Goal: Information Seeking & Learning: Learn about a topic

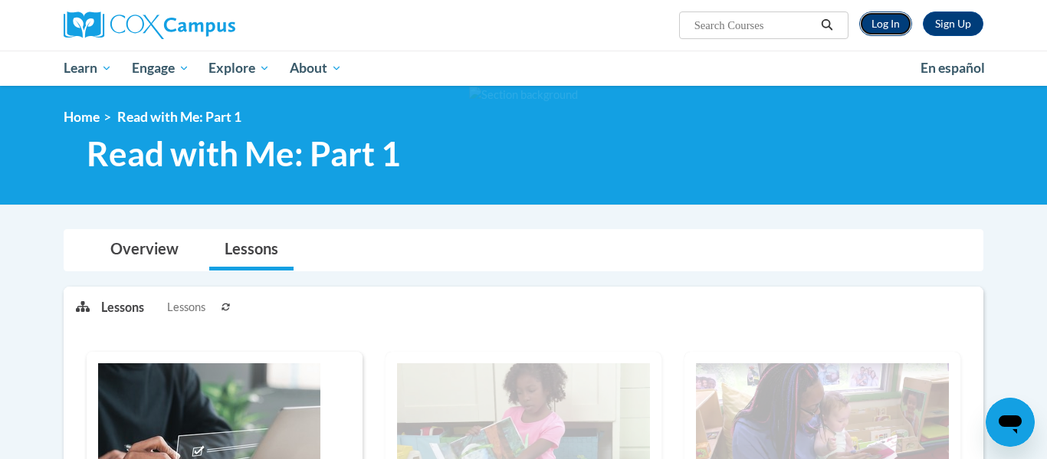
click at [880, 22] on link "Log In" at bounding box center [885, 23] width 53 height 25
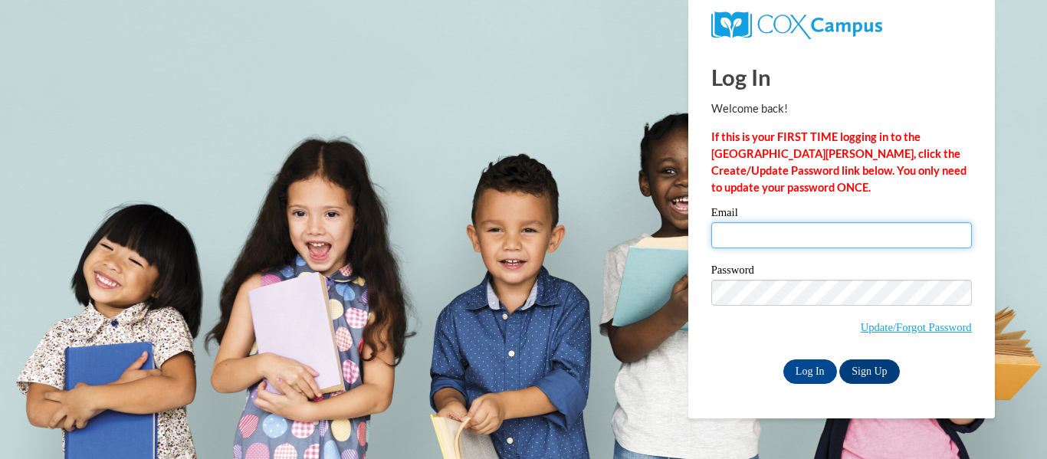
click at [812, 238] on input "Email" at bounding box center [841, 235] width 261 height 26
type input "simelia.copeland@lamarcountyschools.org"
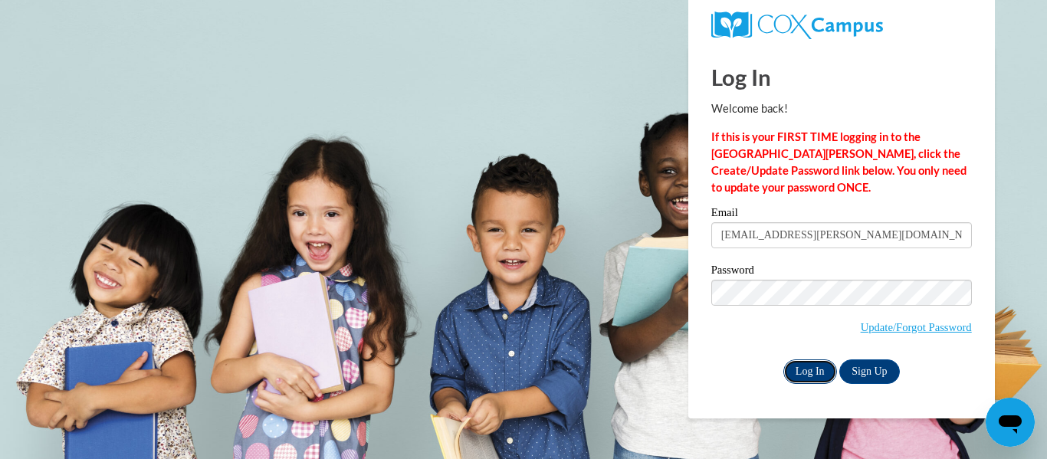
click at [820, 366] on input "Log In" at bounding box center [810, 371] width 54 height 25
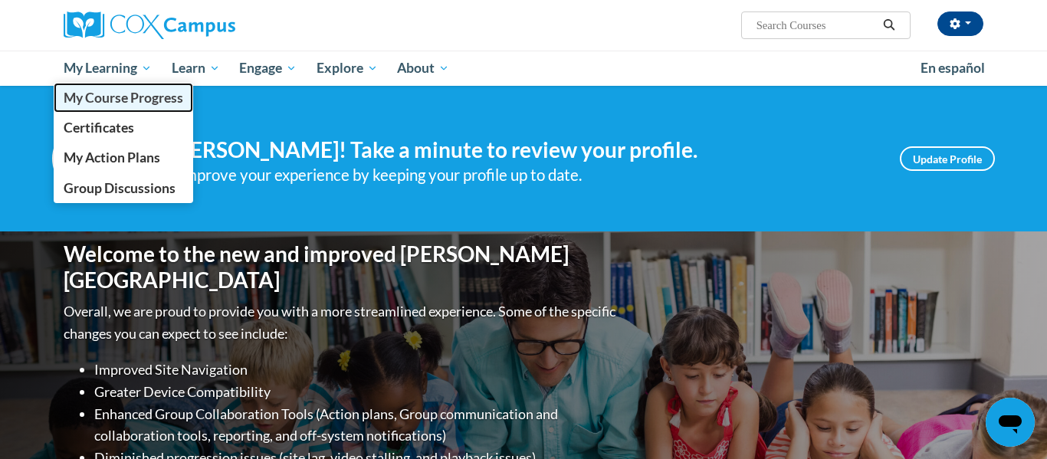
click at [122, 100] on span "My Course Progress" at bounding box center [124, 98] width 120 height 16
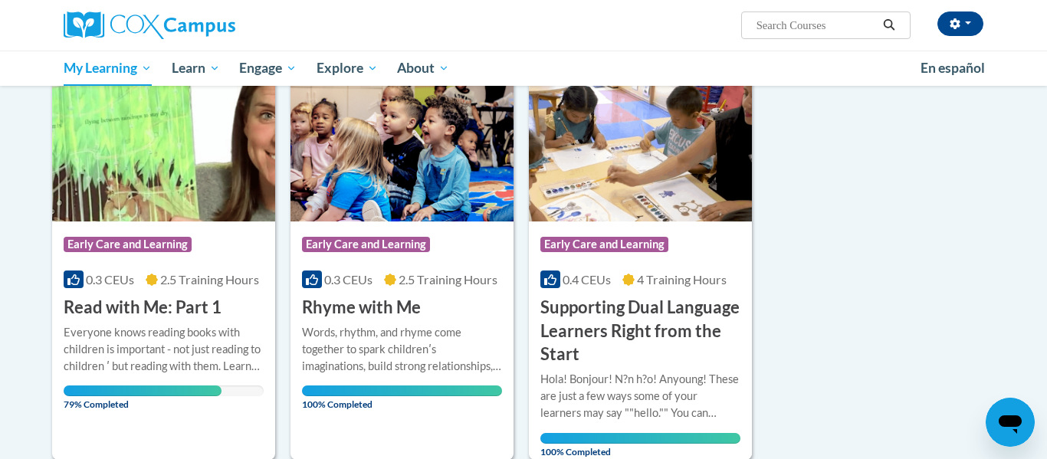
scroll to position [231, 0]
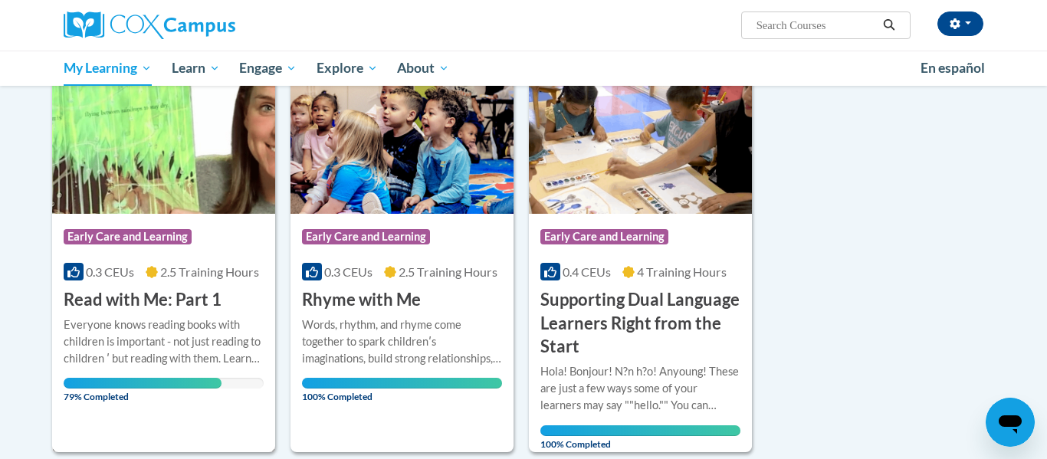
click at [154, 135] on img at bounding box center [163, 135] width 223 height 156
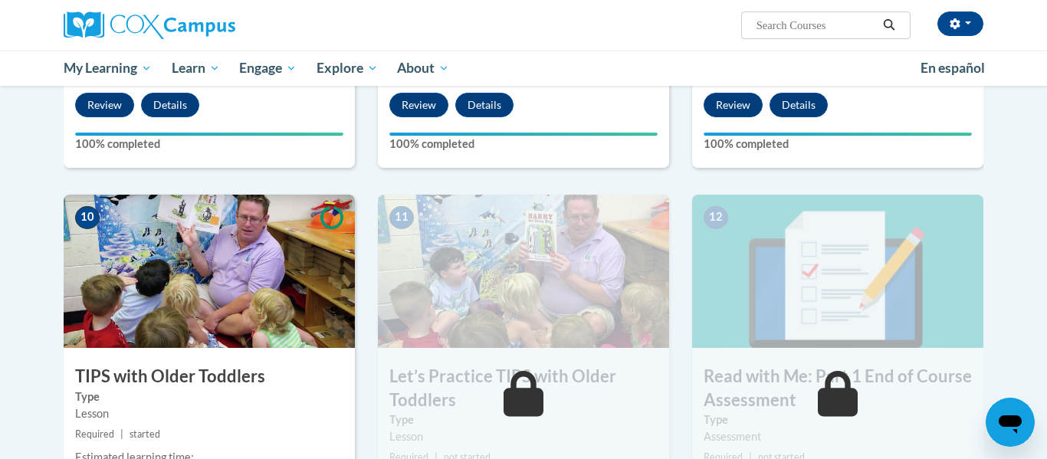
scroll to position [1431, 0]
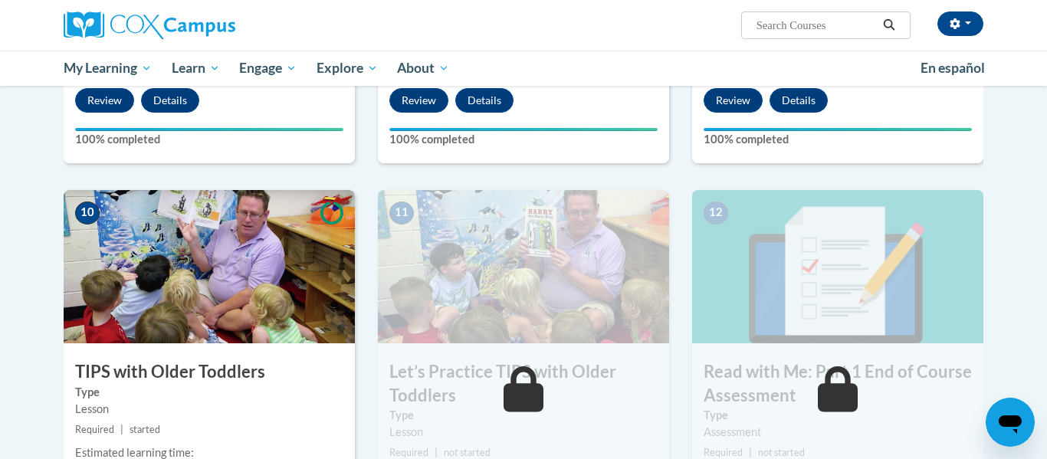
click at [304, 325] on img at bounding box center [209, 266] width 291 height 153
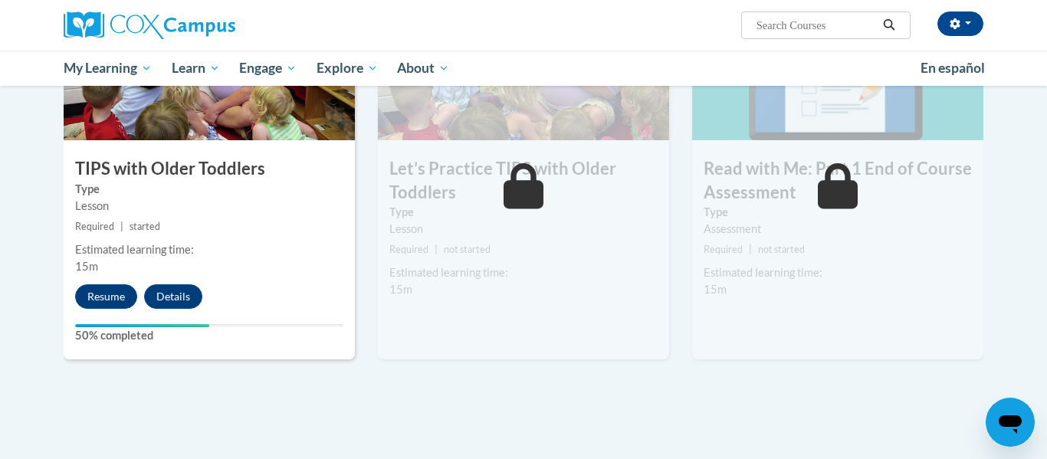
scroll to position [1674, 0]
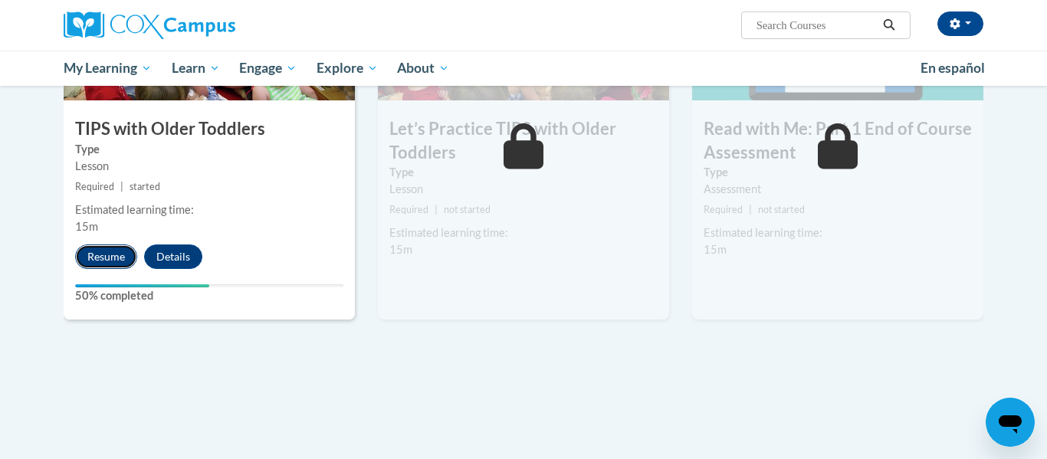
click at [101, 248] on button "Resume" at bounding box center [106, 256] width 62 height 25
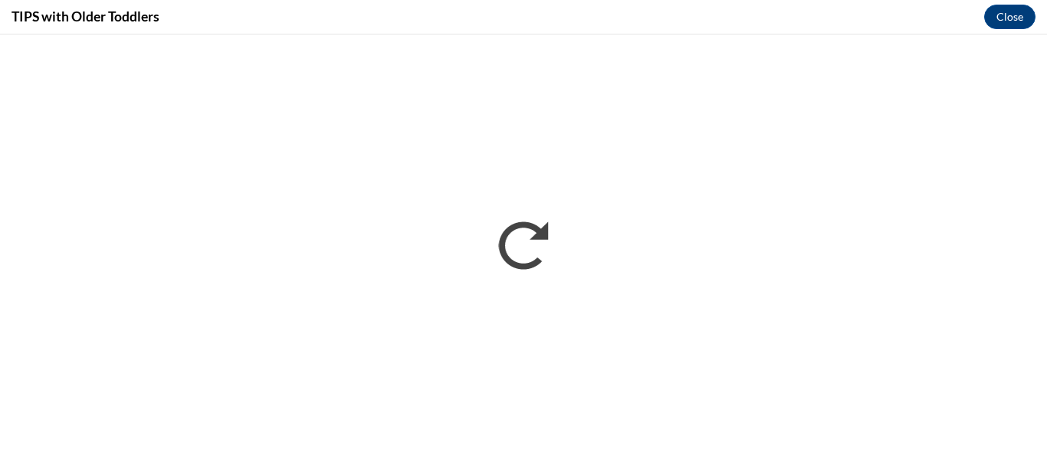
scroll to position [0, 0]
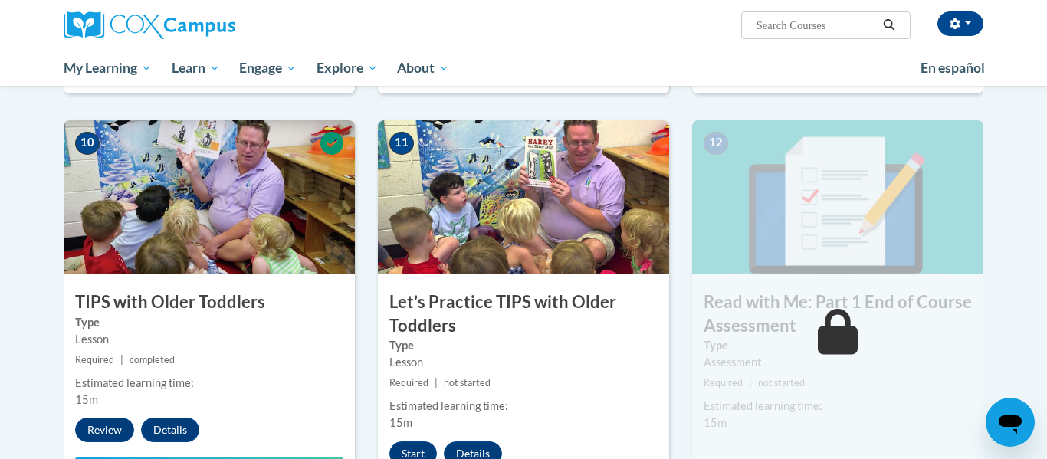
scroll to position [1497, 0]
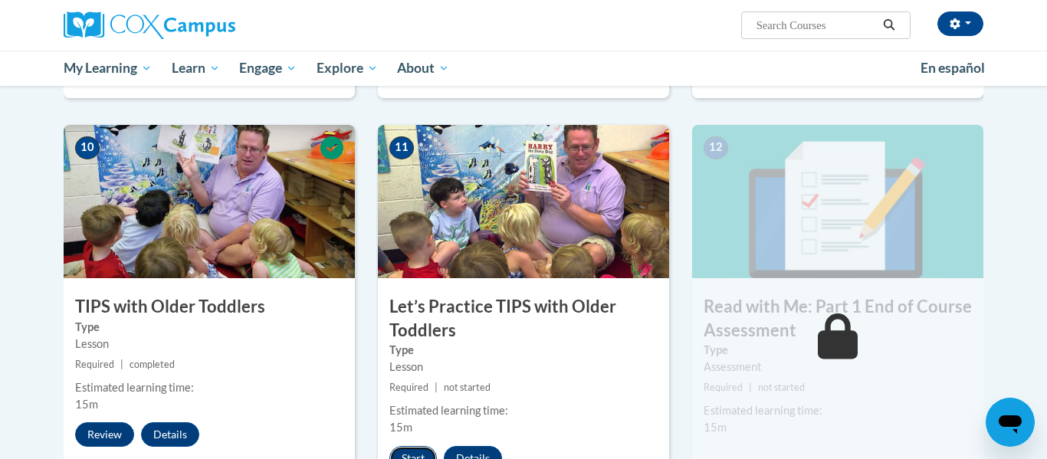
click at [424, 454] on button "Start" at bounding box center [413, 458] width 48 height 25
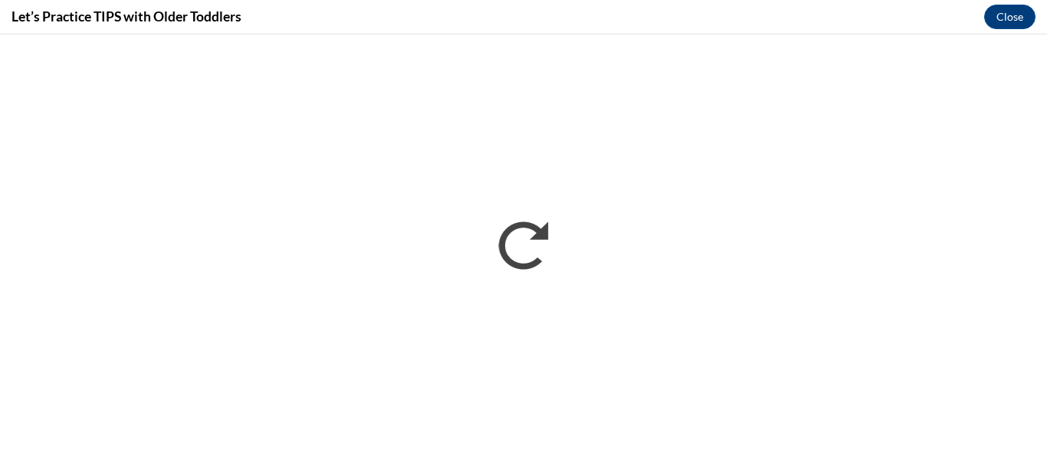
scroll to position [0, 0]
